Goal: Check status: Check status

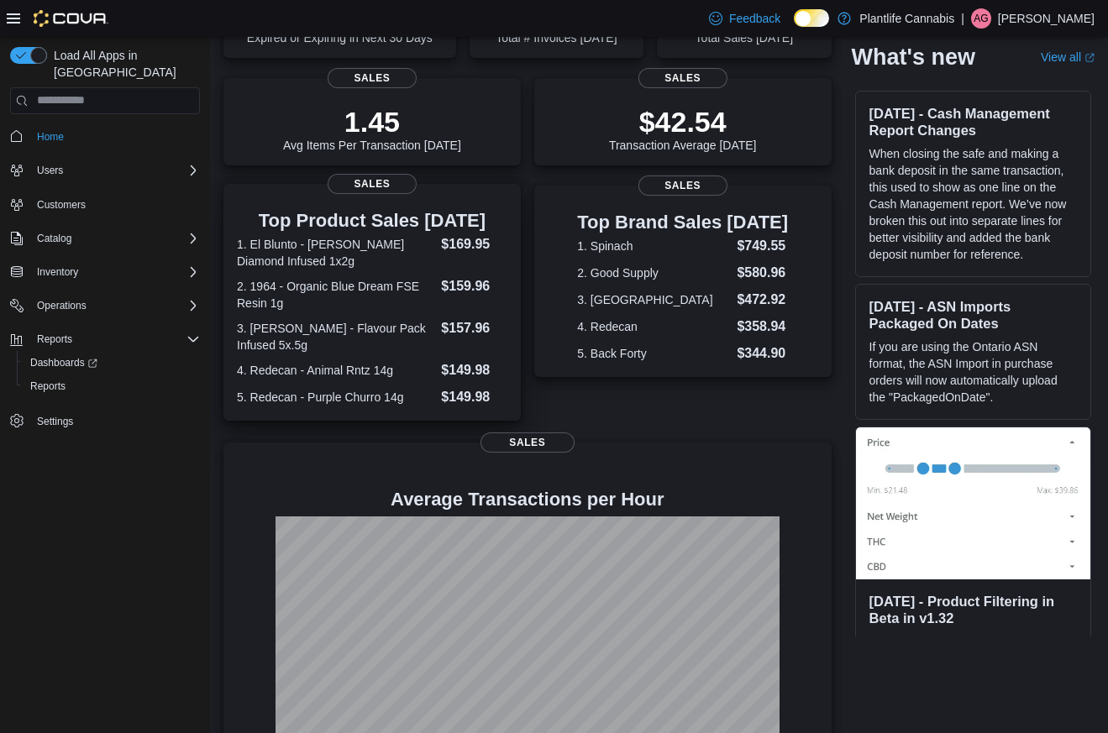
scroll to position [203, 0]
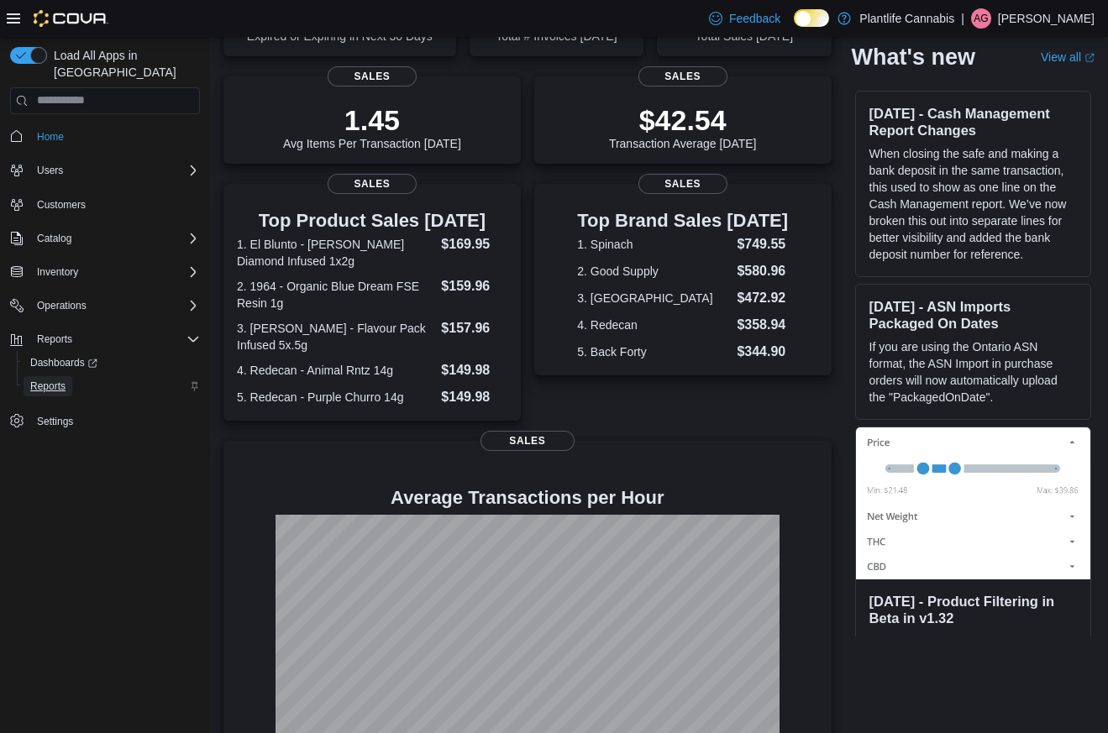
click at [36, 380] on span "Reports" at bounding box center [47, 386] width 35 height 13
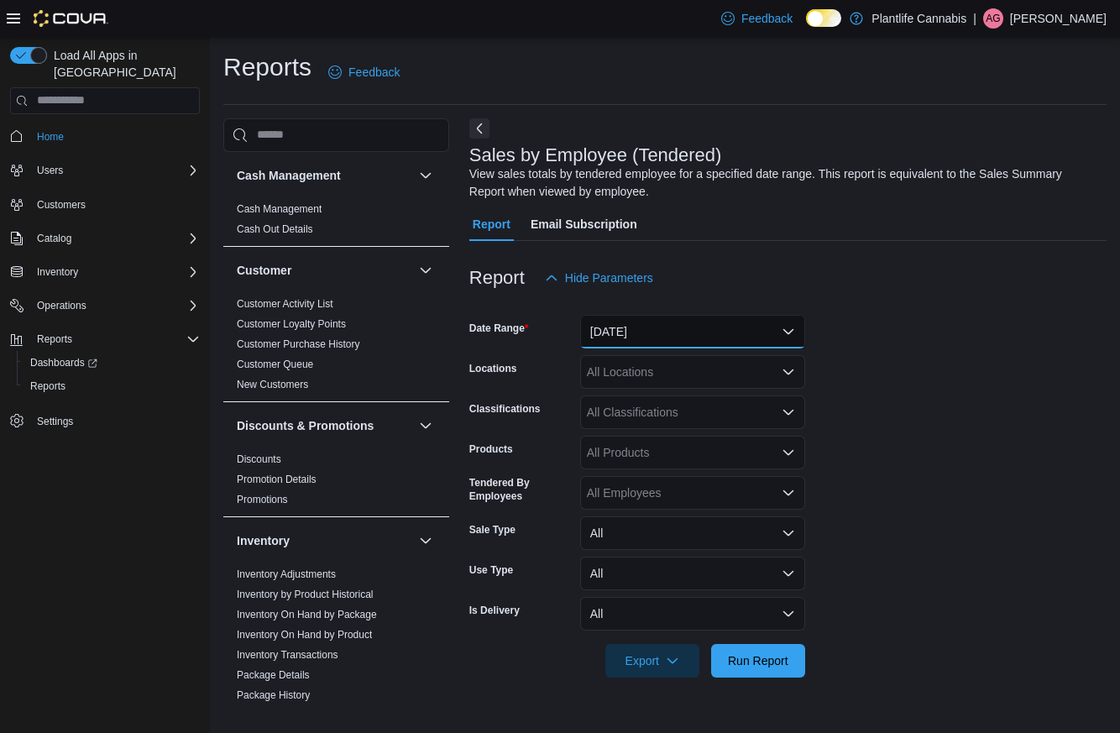
click at [682, 336] on button "Yesterday" at bounding box center [692, 332] width 225 height 34
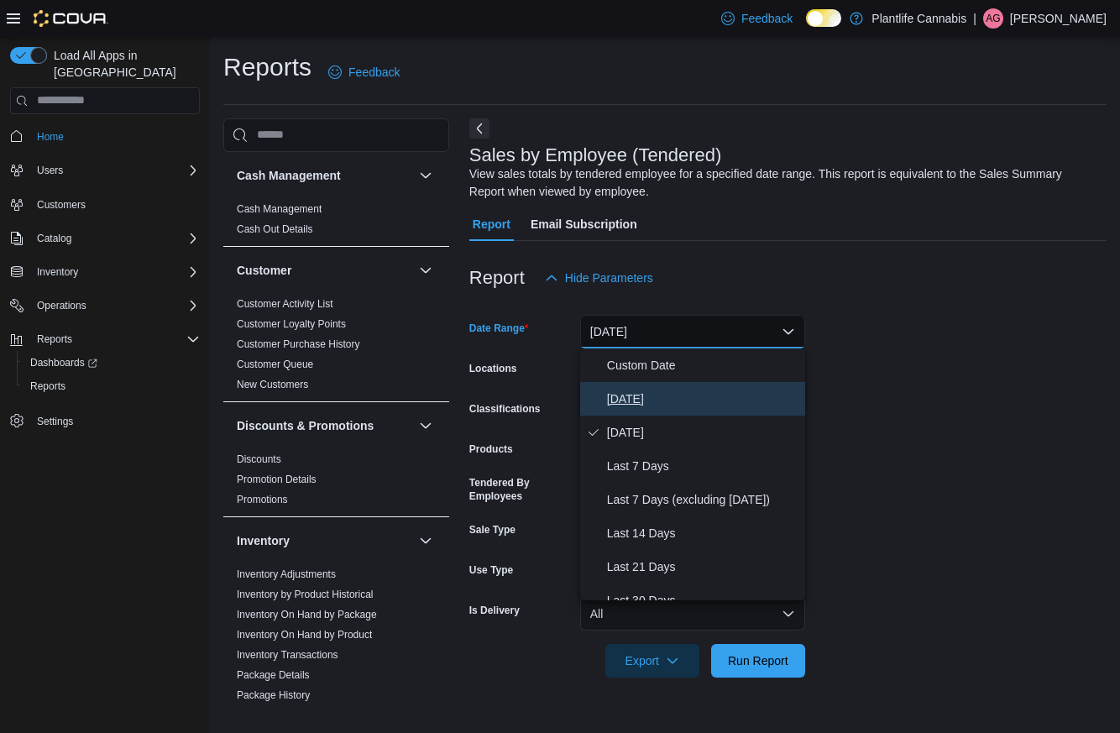
click at [651, 394] on span "Today" at bounding box center [702, 399] width 191 height 20
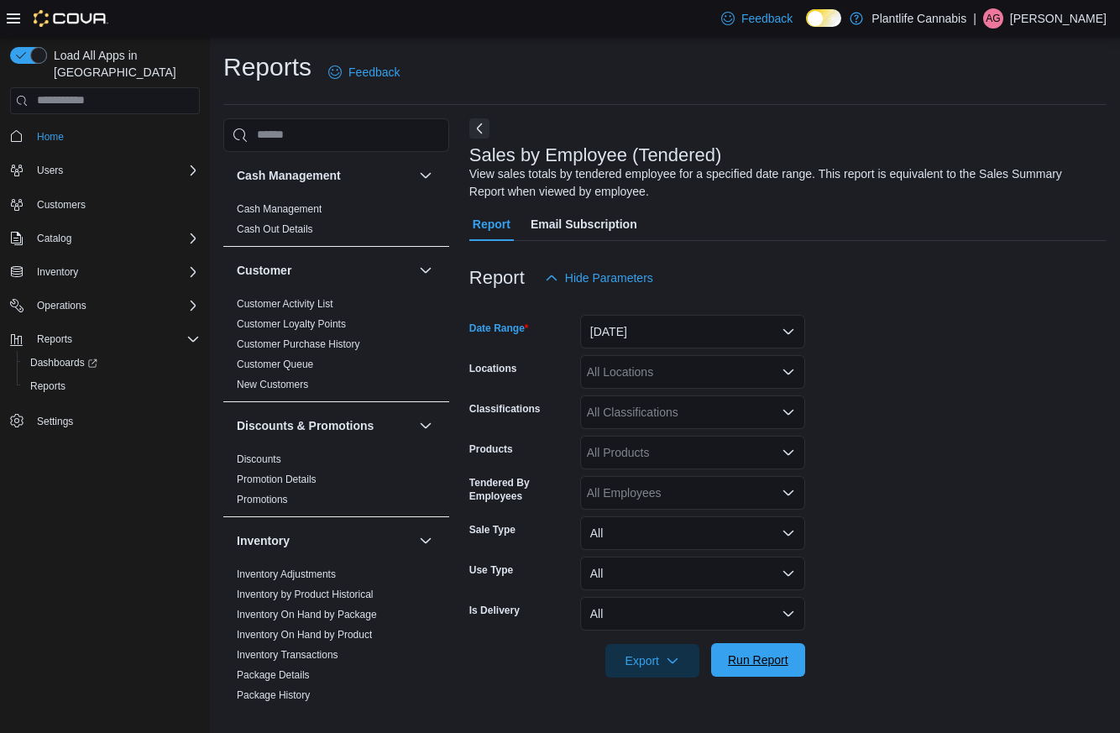
click at [759, 662] on span "Run Report" at bounding box center [758, 660] width 60 height 17
